Goal: Information Seeking & Learning: Find contact information

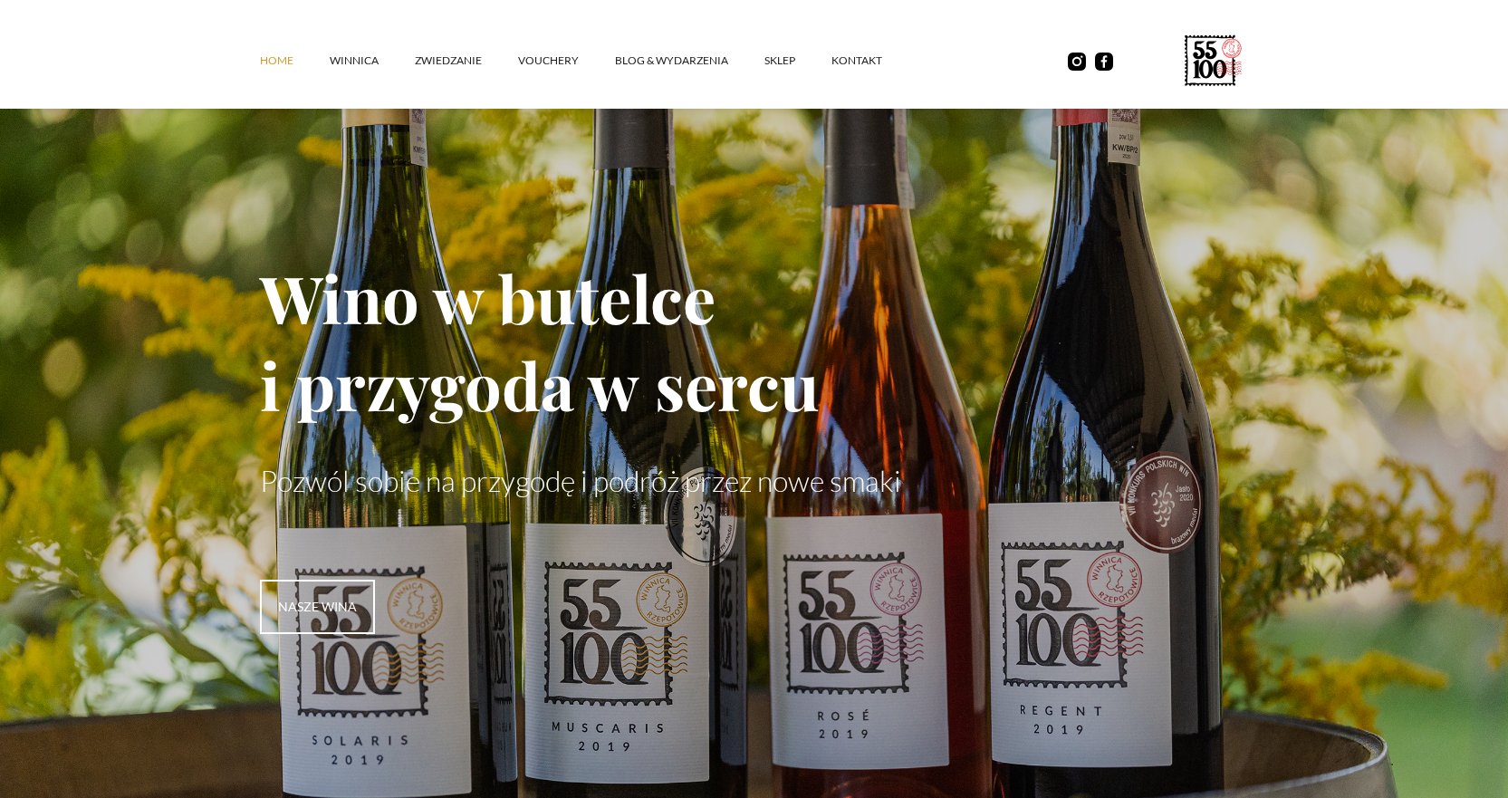
click at [841, 60] on link "kontakt" at bounding box center [874, 61] width 87 height 54
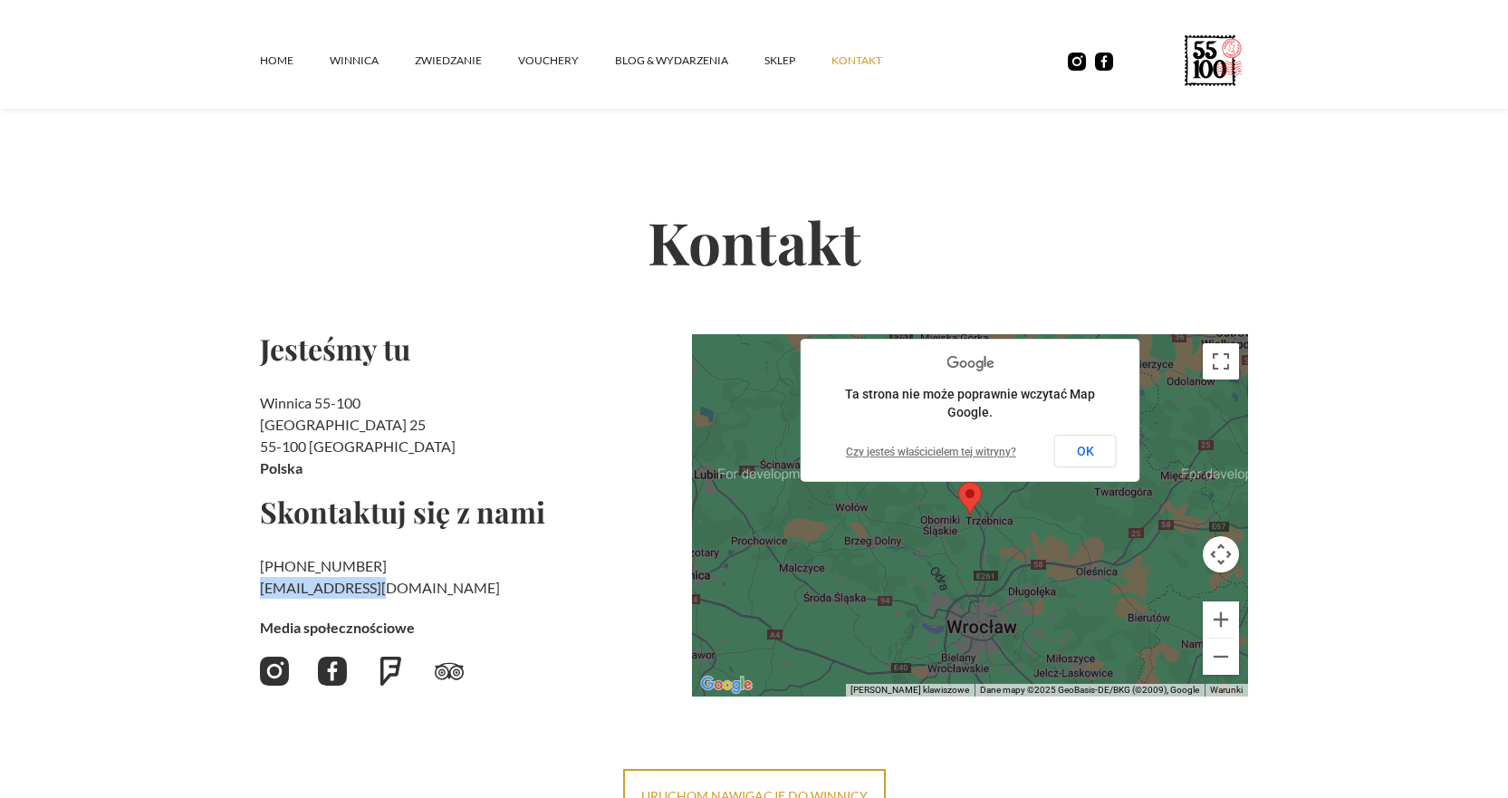
drag, startPoint x: 401, startPoint y: 591, endPoint x: 230, endPoint y: 592, distance: 171.2
click at [230, 592] on section "Kontakt Jesteśmy tu Winnica 55-100 Rzepotowice 25 55-100 Trzebnica Polska Skont…" at bounding box center [754, 441] width 1508 height 767
copy h2 "‍ [EMAIL_ADDRESS][DOMAIN_NAME]"
click at [464, 561] on h2 "+48 730 706 690 ‍ kontakt@55100.pl" at bounding box center [468, 576] width 417 height 43
drag, startPoint x: 414, startPoint y: 569, endPoint x: 292, endPoint y: 568, distance: 122.3
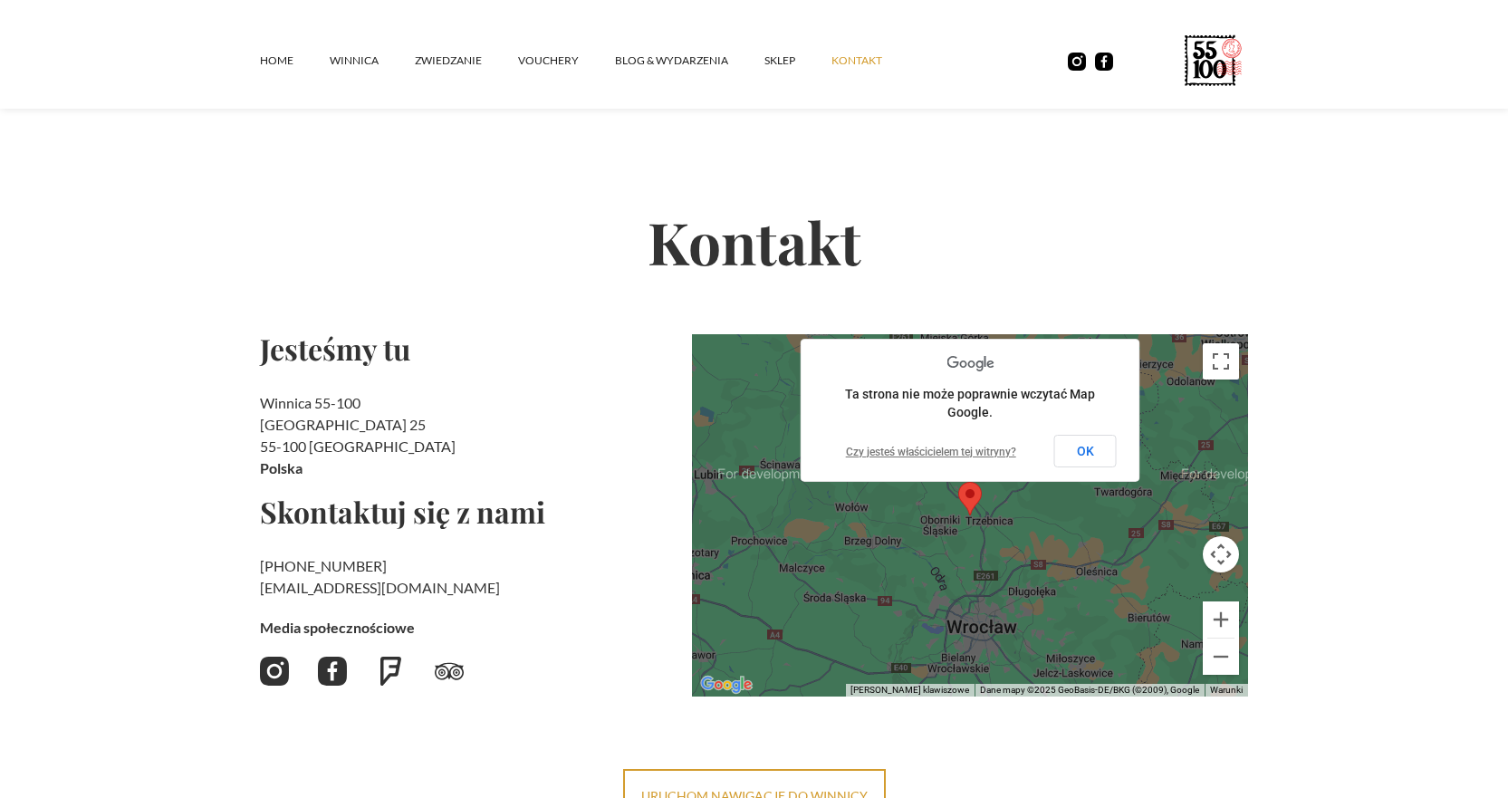
click at [292, 568] on h2 "+48 730 706 690 ‍ kontakt@55100.pl" at bounding box center [468, 576] width 417 height 43
copy link "730 706 690"
